Goal: Task Accomplishment & Management: Use online tool/utility

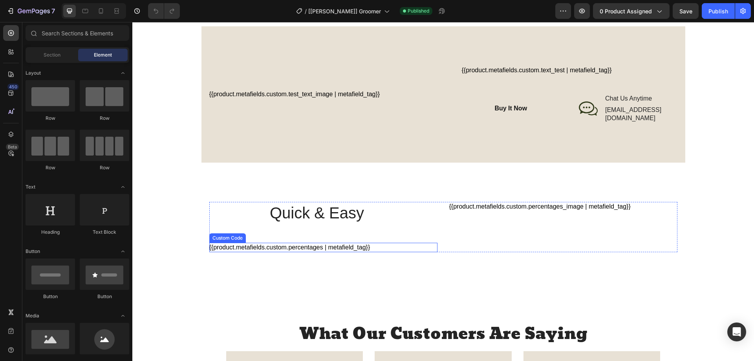
scroll to position [595, 0]
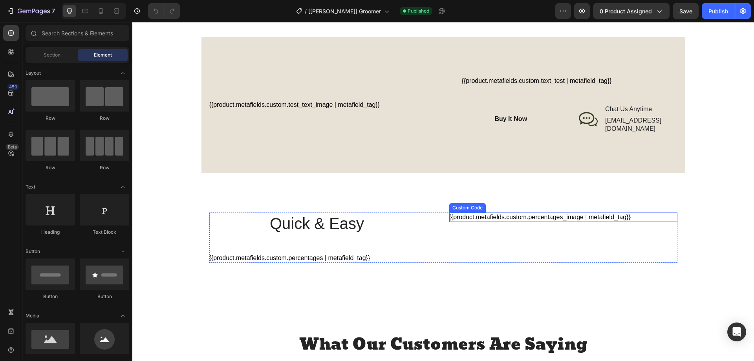
click at [499, 213] on div "{{product.metafields.custom.percentages_image | metafield_tag}}" at bounding box center [564, 217] width 228 height 9
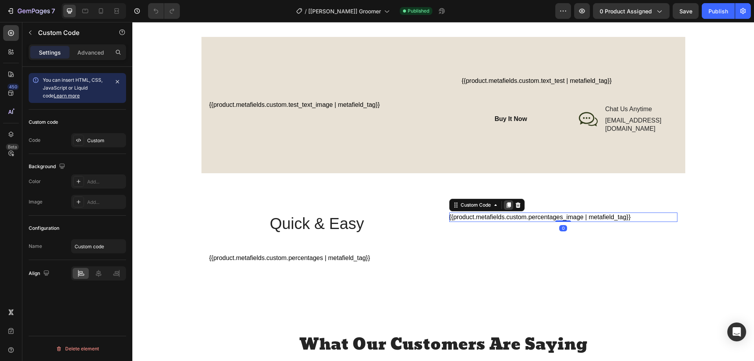
click at [506, 202] on icon at bounding box center [509, 205] width 6 height 6
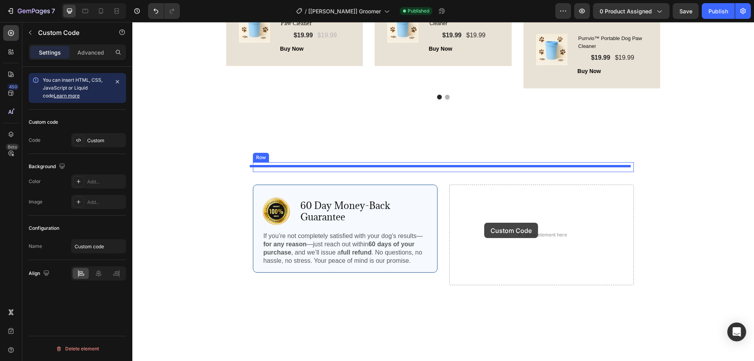
scroll to position [1067, 0]
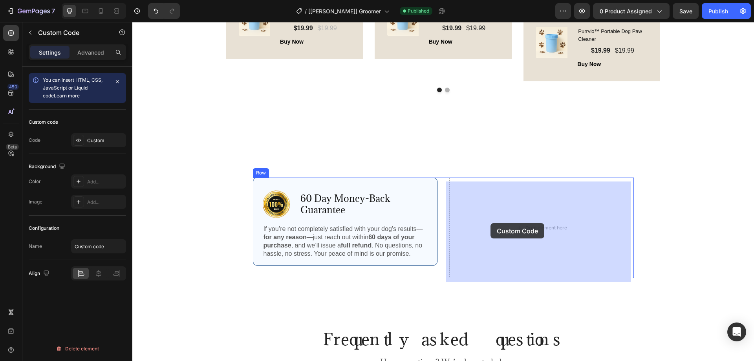
drag, startPoint x: 472, startPoint y: 207, endPoint x: 491, endPoint y: 223, distance: 24.8
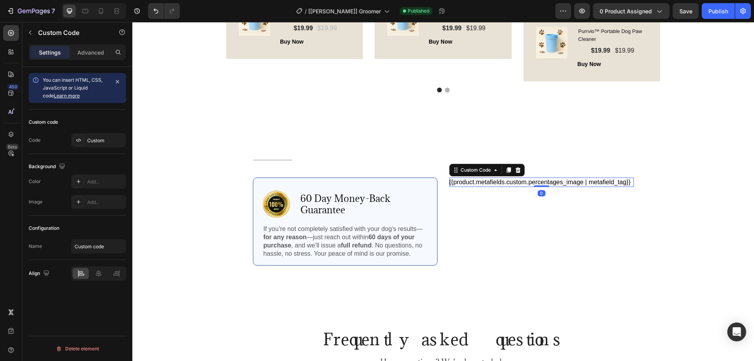
click at [507, 187] on div "{{product.metafields.custom.percentages_image | metafield_tag}}" at bounding box center [542, 182] width 185 height 9
click at [98, 144] on div "Custom" at bounding box center [105, 140] width 37 height 7
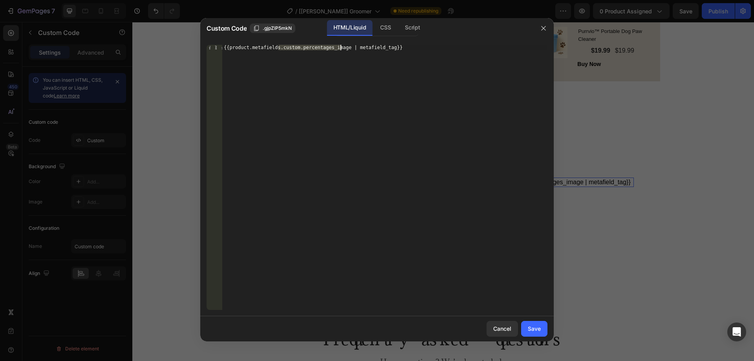
drag, startPoint x: 278, startPoint y: 48, endPoint x: 340, endPoint y: 48, distance: 61.7
click at [340, 48] on div "{{product.metafields.custom.percentages_image | metafield_tag}}" at bounding box center [384, 183] width 325 height 276
paste textarea "money_back"
type textarea "{{[DOMAIN_NAME]_back_image | metafield_tag}}"
click at [538, 330] on div "Save" at bounding box center [534, 329] width 13 height 8
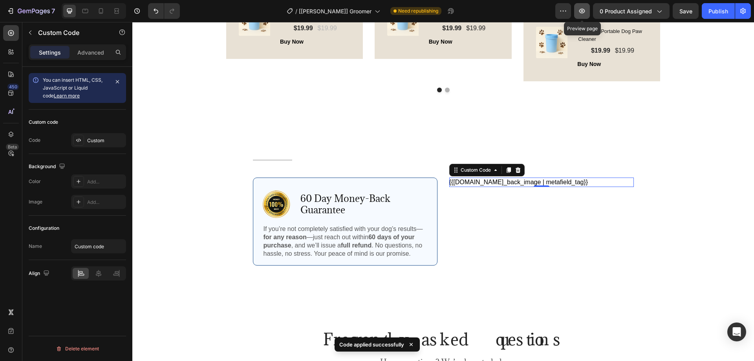
click at [580, 10] on icon "button" at bounding box center [582, 11] width 8 height 8
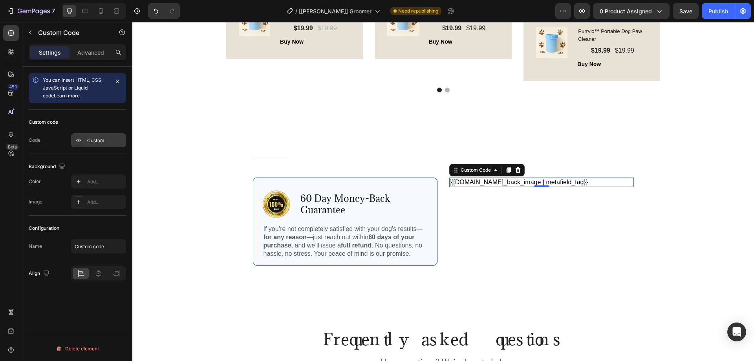
click at [73, 137] on div at bounding box center [78, 140] width 11 height 11
